Goal: Check status: Check status

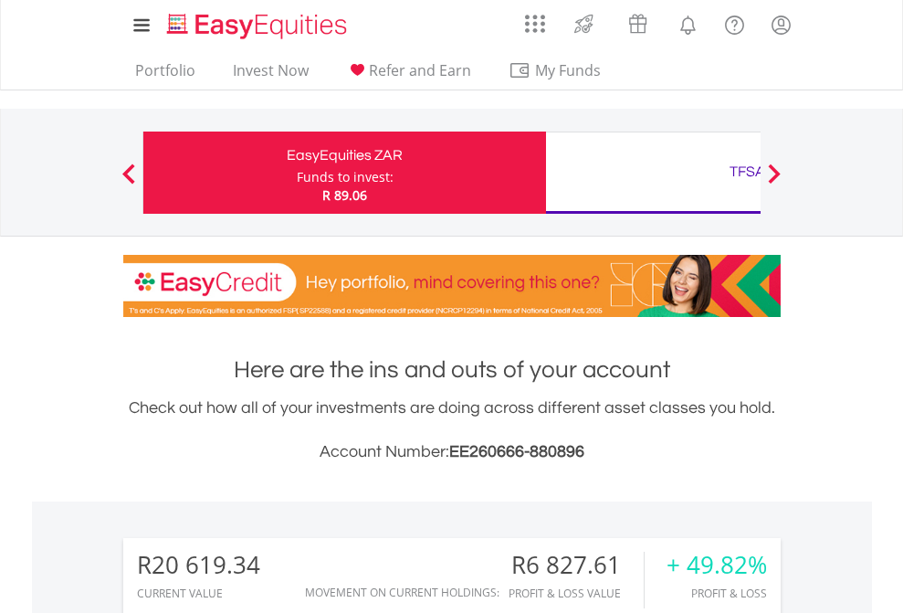
click at [297, 173] on div "Funds to invest:" at bounding box center [345, 177] width 97 height 18
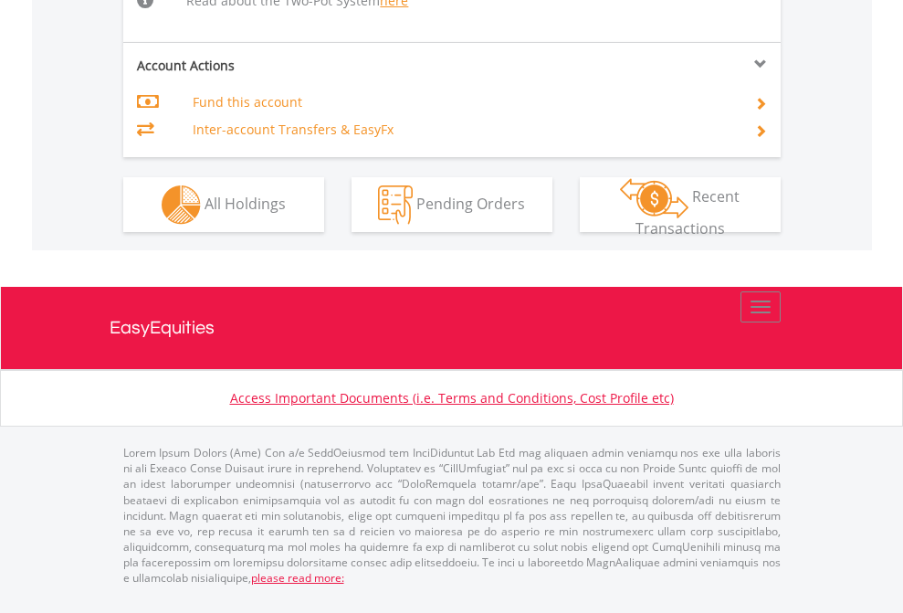
scroll to position [1930, 0]
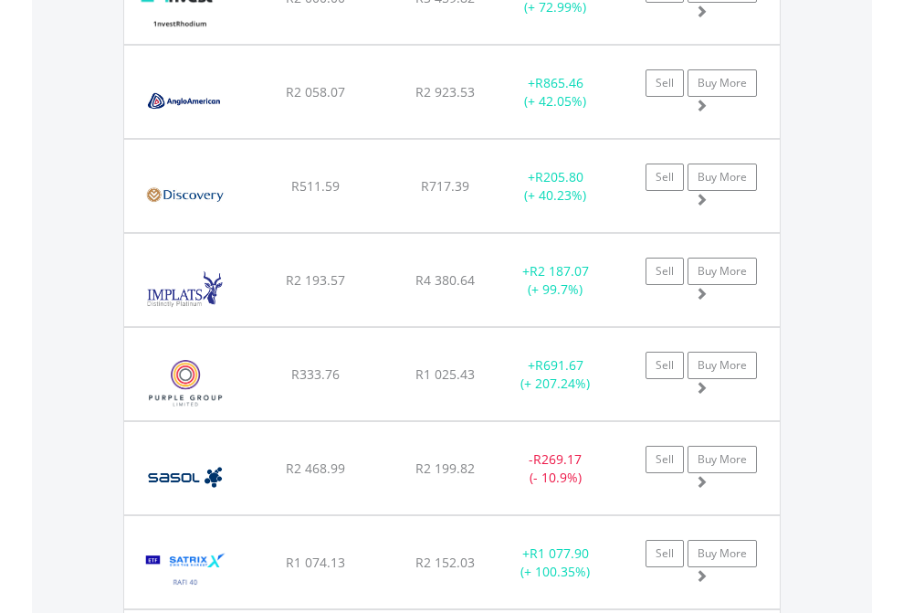
scroll to position [2141, 0]
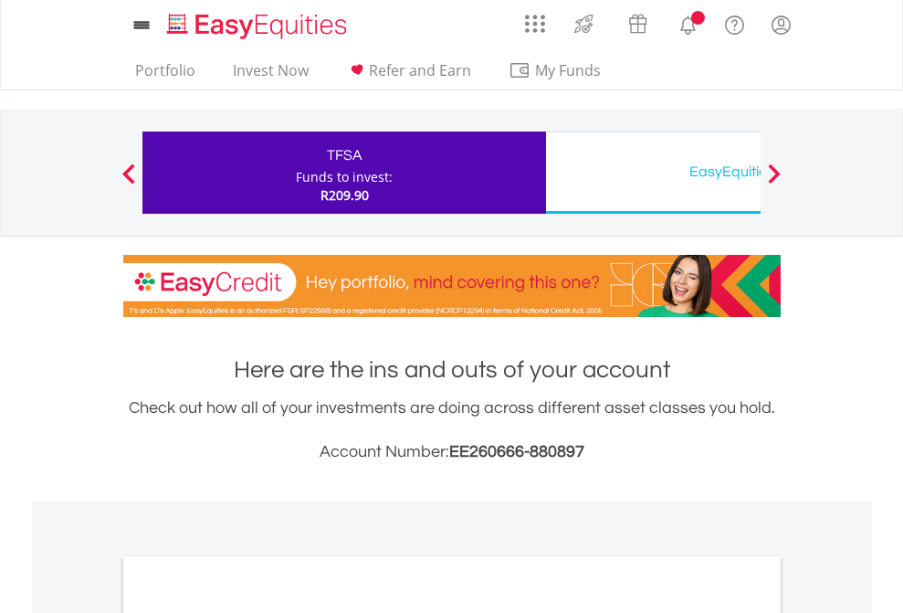
scroll to position [1097, 0]
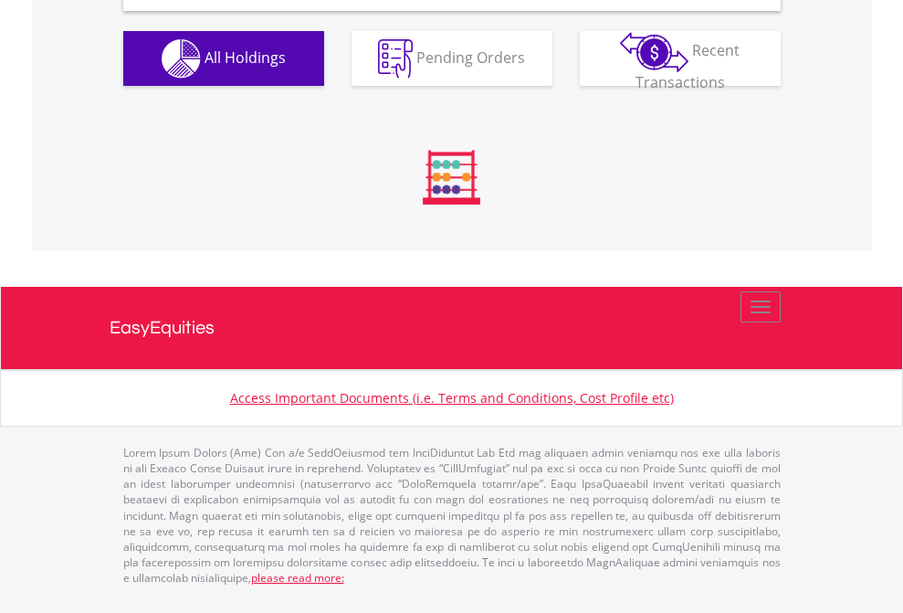
scroll to position [1765, 0]
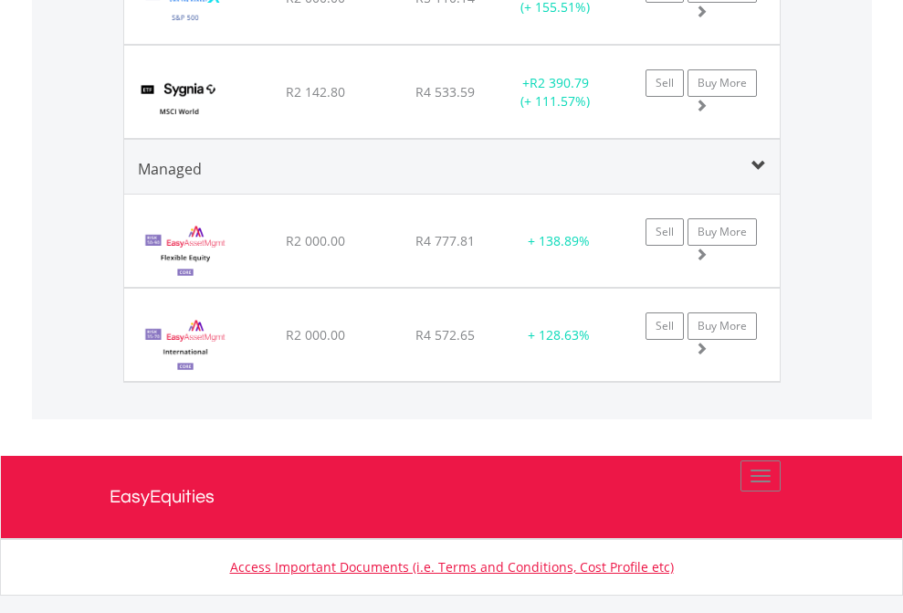
scroll to position [131, 0]
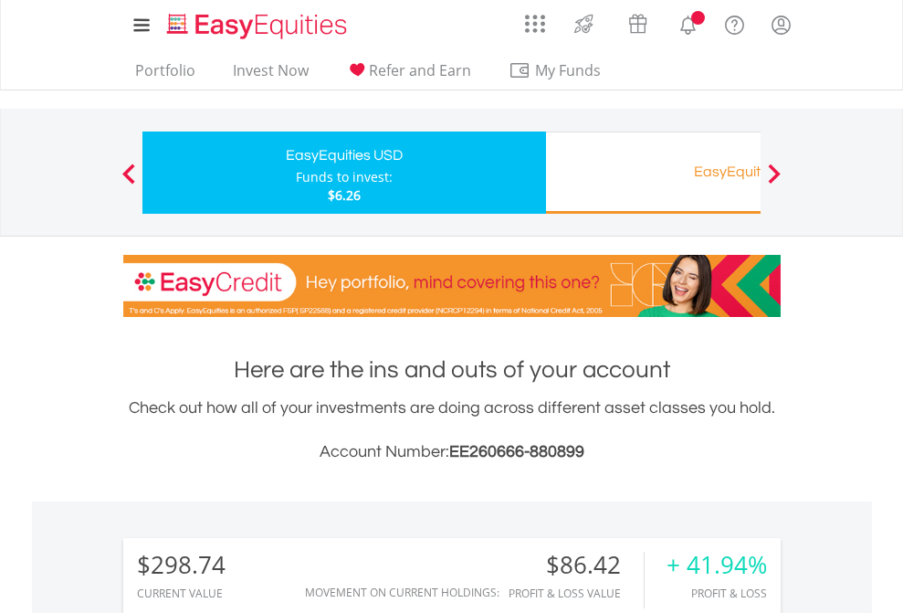
scroll to position [1363, 0]
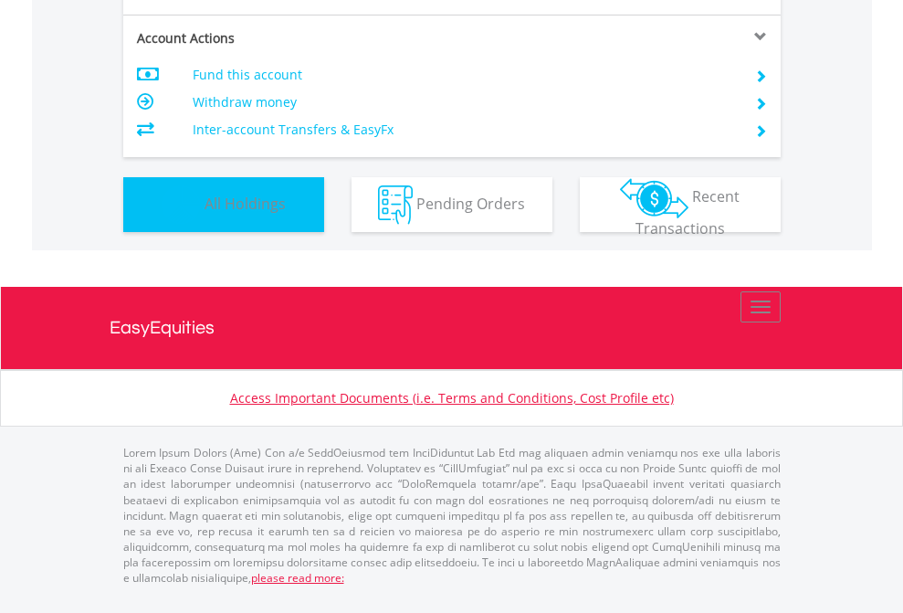
scroll to position [175, 287]
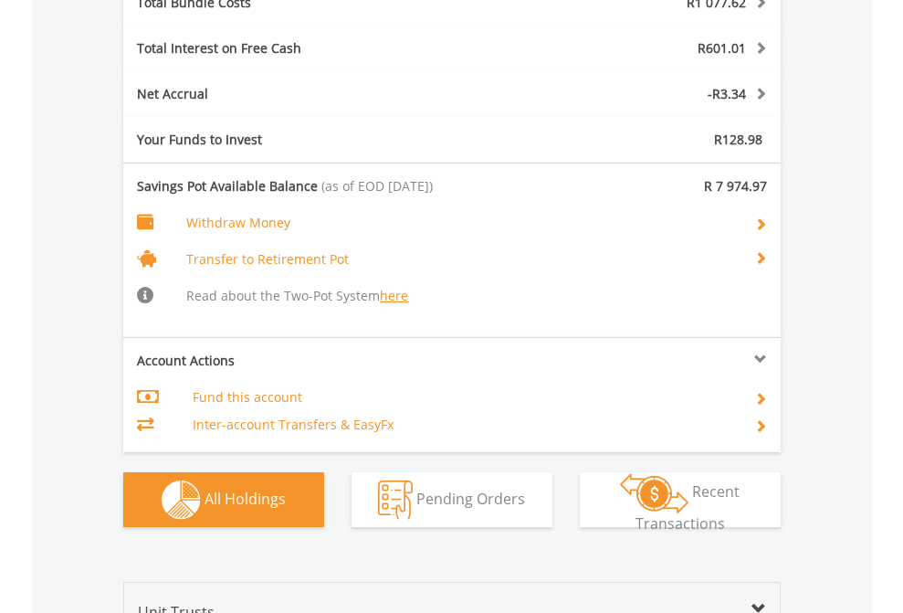
scroll to position [2247, 0]
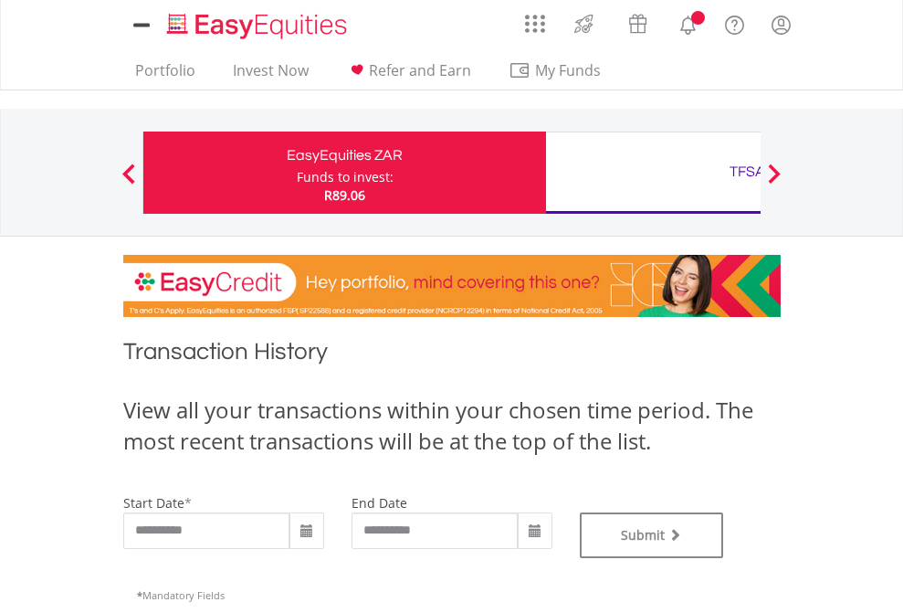
type input "**********"
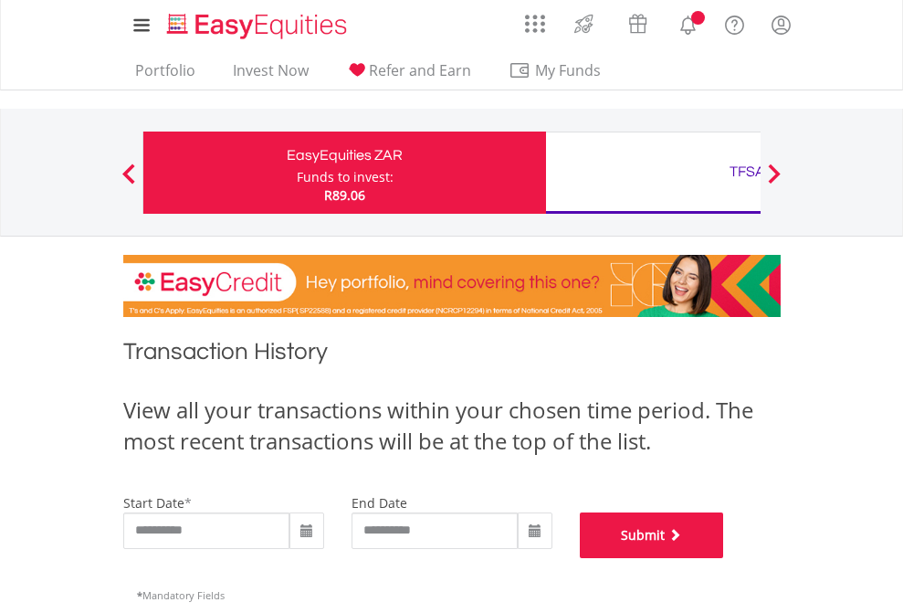
click at [724, 558] on button "Submit" at bounding box center [652, 535] width 144 height 46
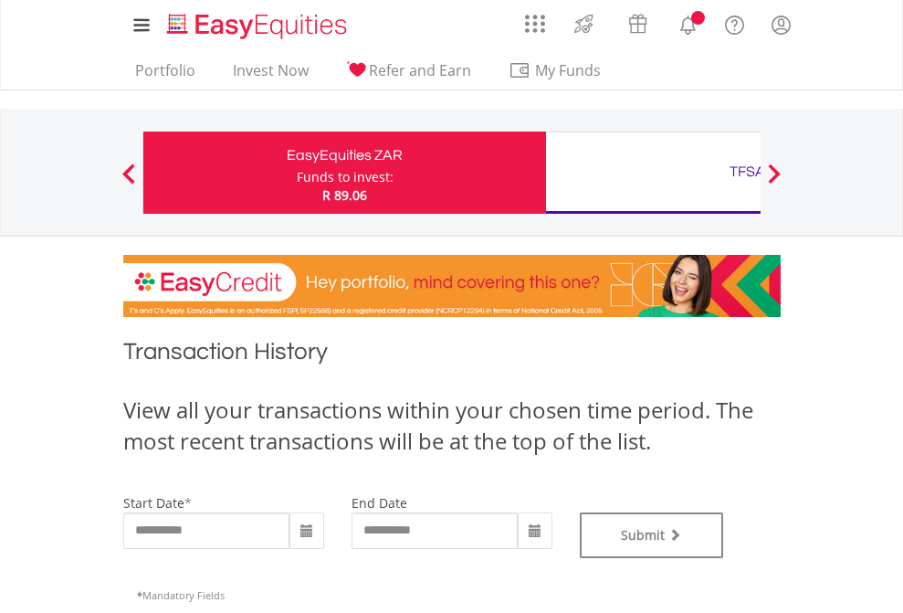
click at [653, 173] on div "TFSA" at bounding box center [747, 172] width 381 height 26
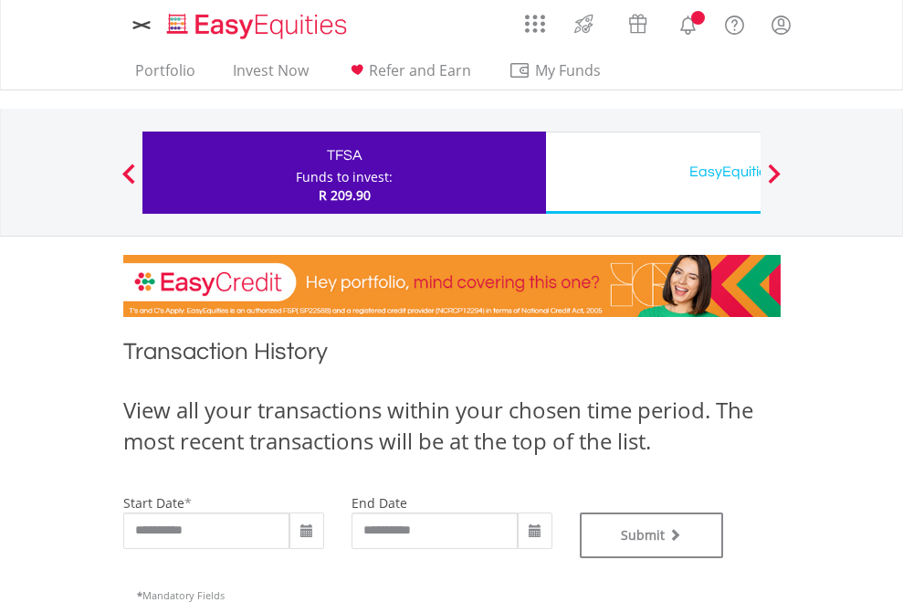
type input "**********"
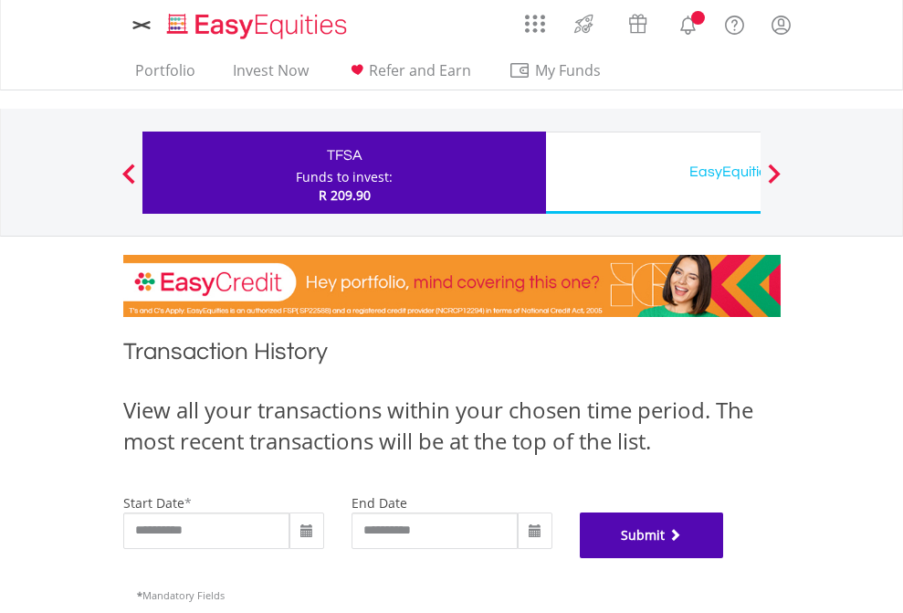
click at [724, 558] on button "Submit" at bounding box center [652, 535] width 144 height 46
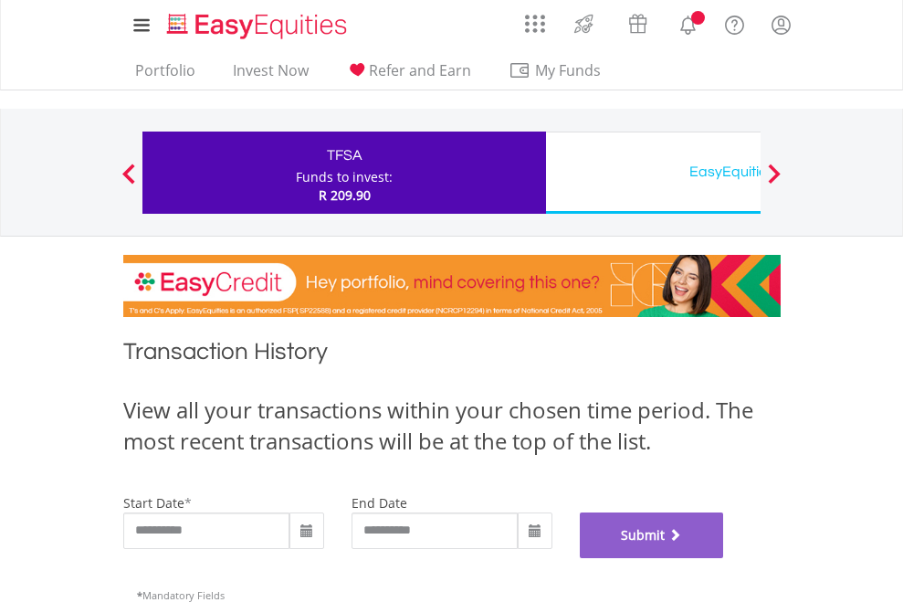
scroll to position [740, 0]
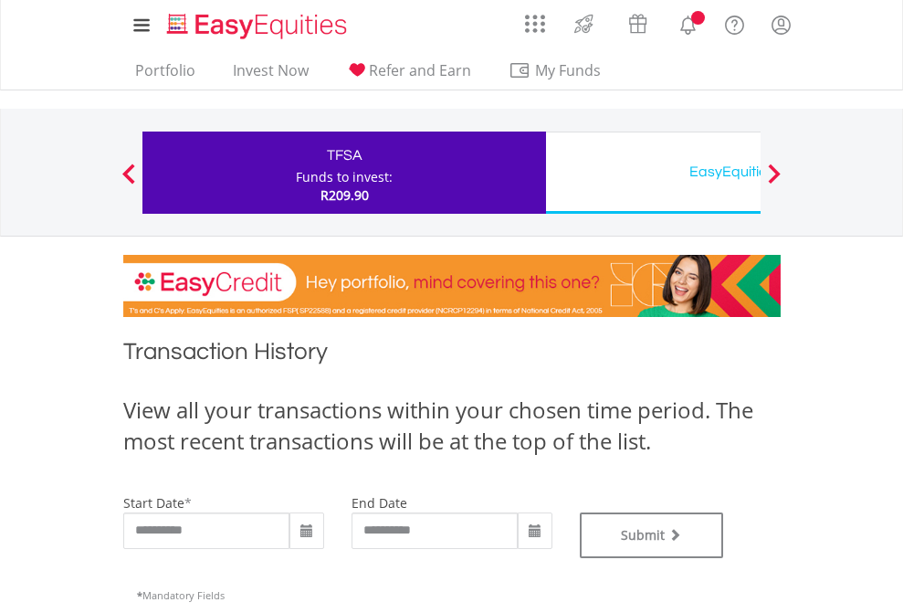
click at [653, 173] on div "EasyEquities USD" at bounding box center [747, 172] width 381 height 26
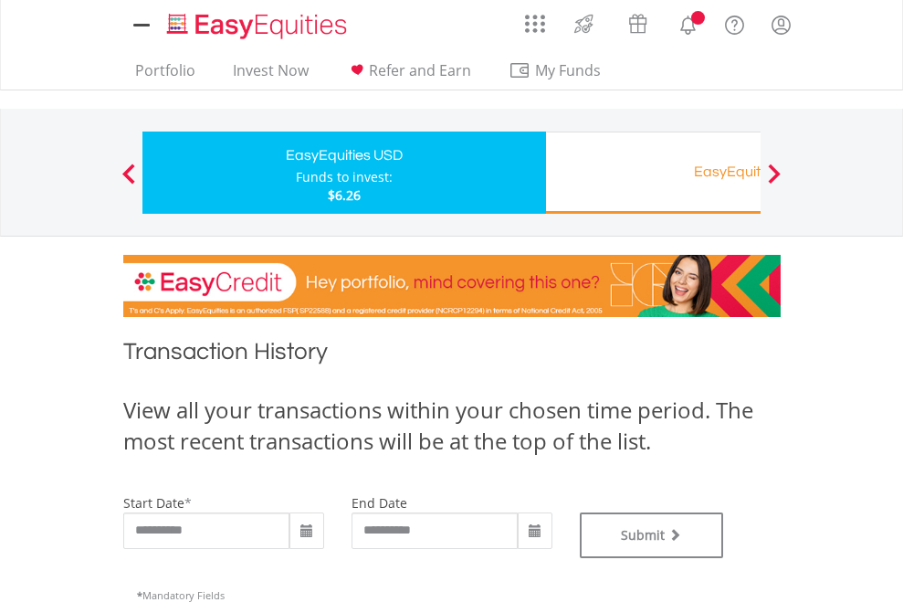
type input "**********"
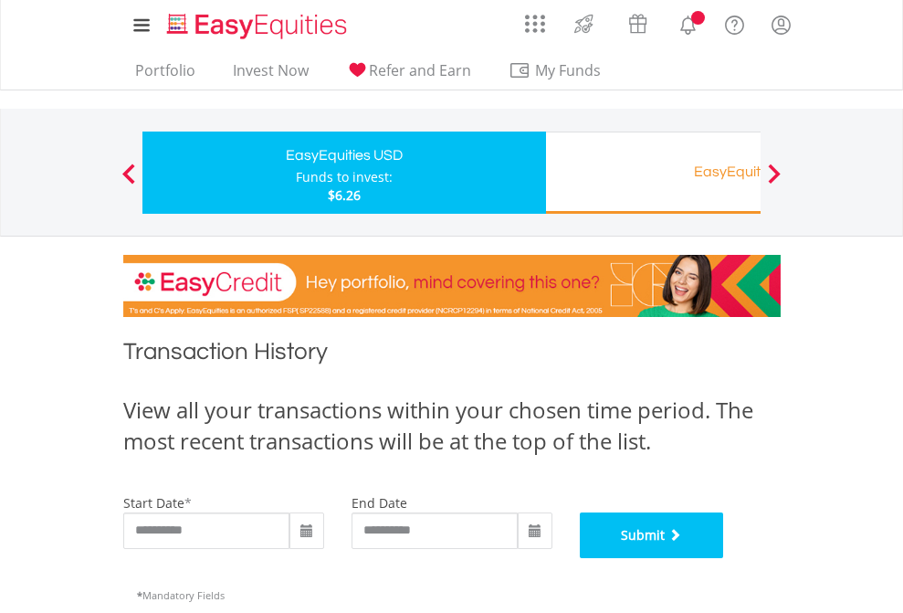
click at [724, 558] on button "Submit" at bounding box center [652, 535] width 144 height 46
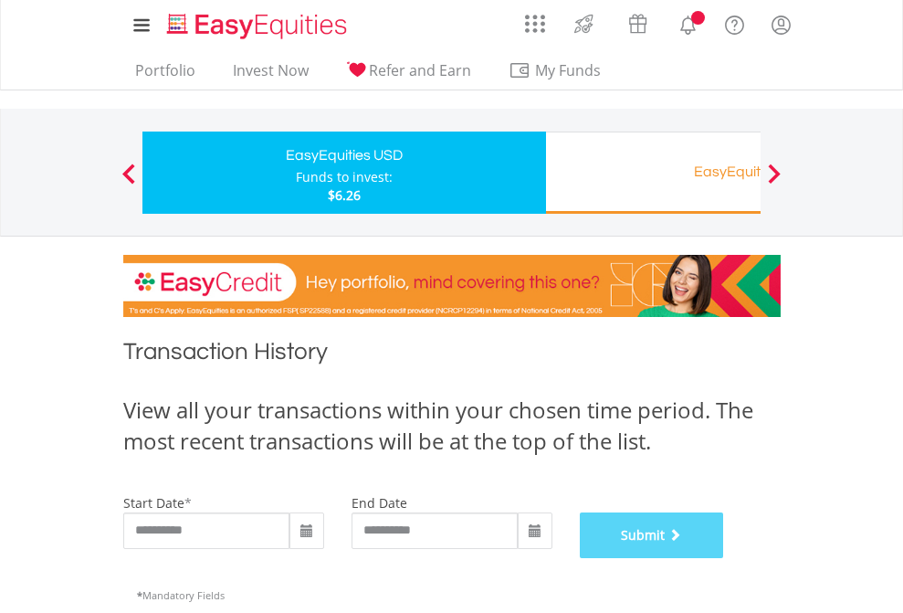
scroll to position [740, 0]
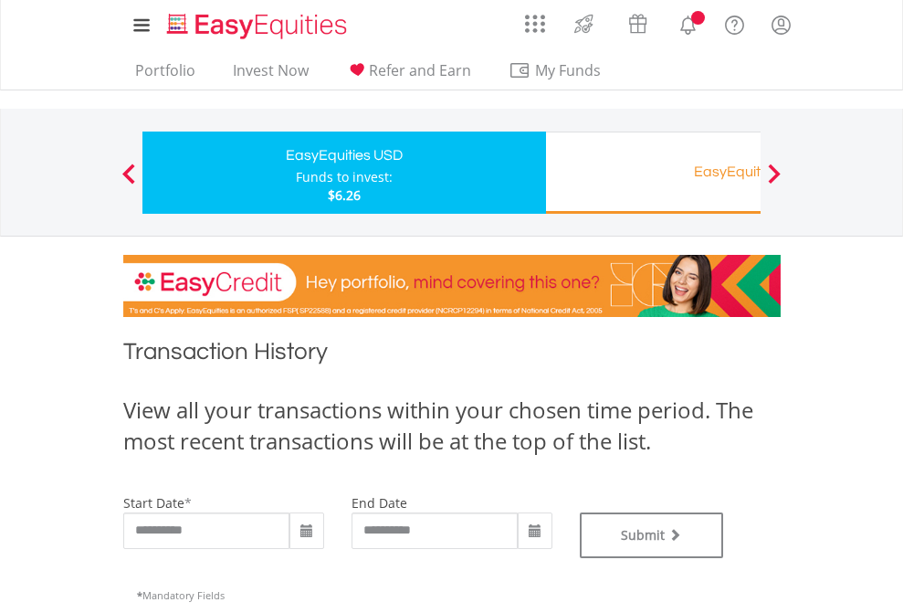
click at [653, 173] on div "EasyEquities RA" at bounding box center [747, 172] width 381 height 26
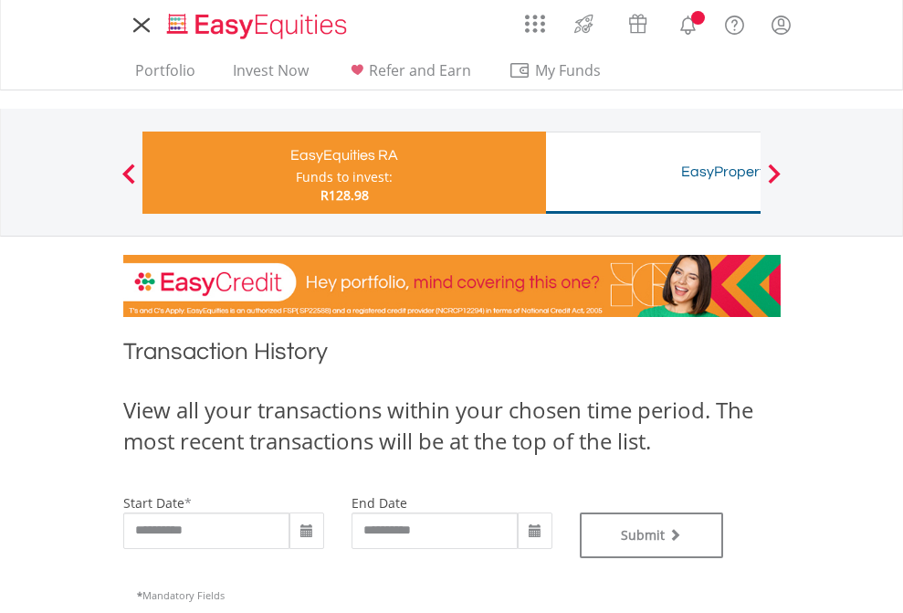
type input "**********"
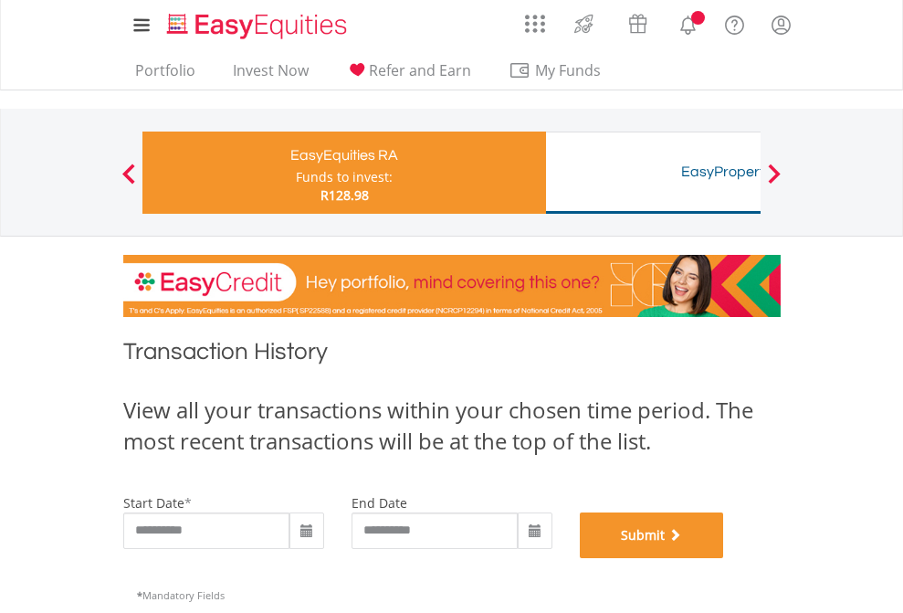
click at [724, 558] on button "Submit" at bounding box center [652, 535] width 144 height 46
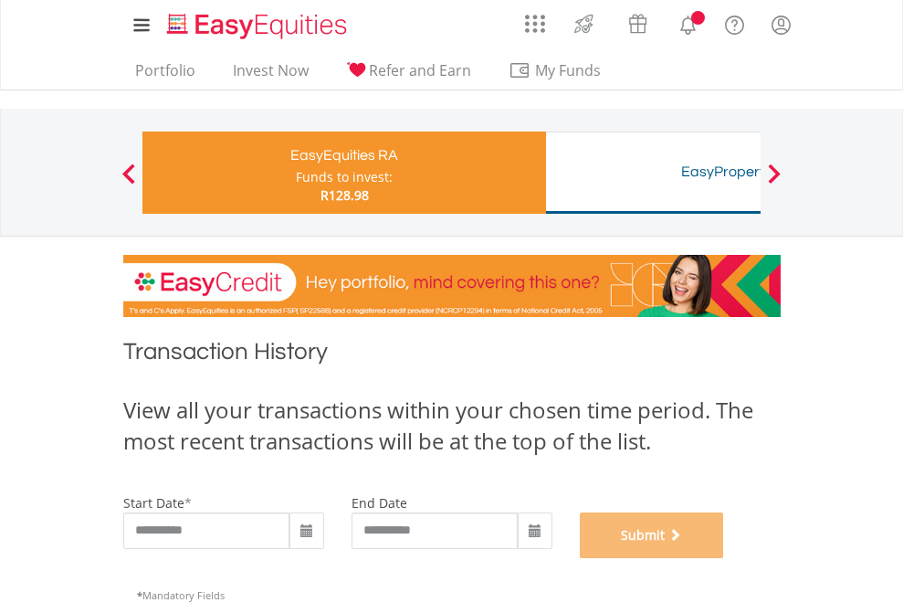
scroll to position [740, 0]
